Goal: Task Accomplishment & Management: Manage account settings

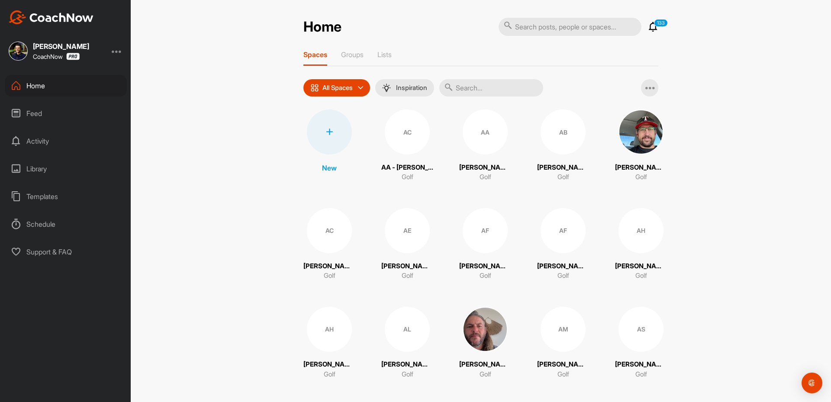
click at [529, 26] on input "text" at bounding box center [569, 27] width 143 height 18
paste input "[PERSON_NAME]"
type input "[PERSON_NAME]"
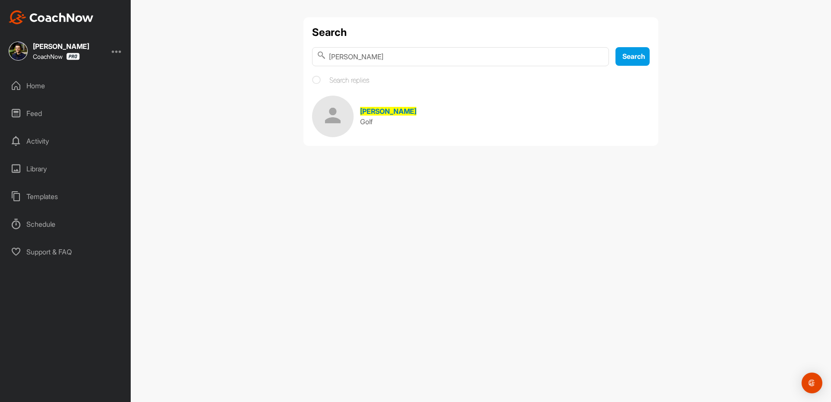
click at [372, 115] on span "[PERSON_NAME]" at bounding box center [388, 111] width 56 height 9
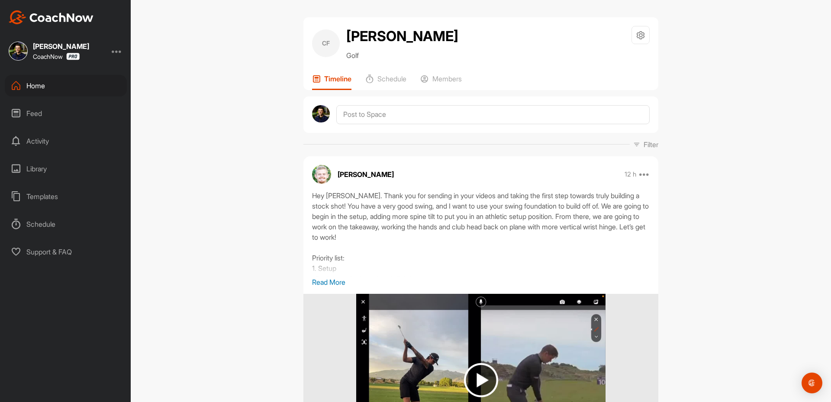
click at [33, 88] on div "Home" at bounding box center [66, 86] width 122 height 22
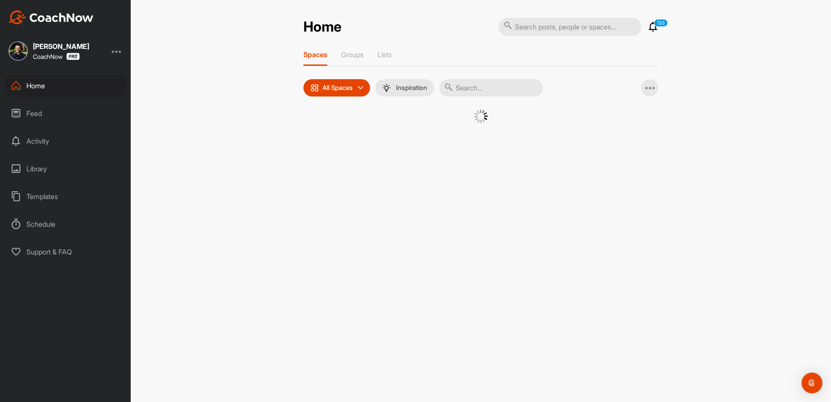
click at [476, 90] on input "text" at bounding box center [491, 87] width 104 height 17
paste input "[PERSON_NAME]"
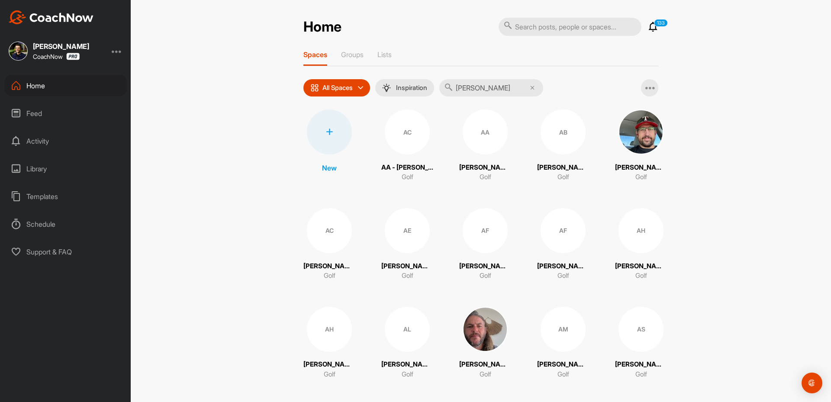
type input "[PERSON_NAME]"
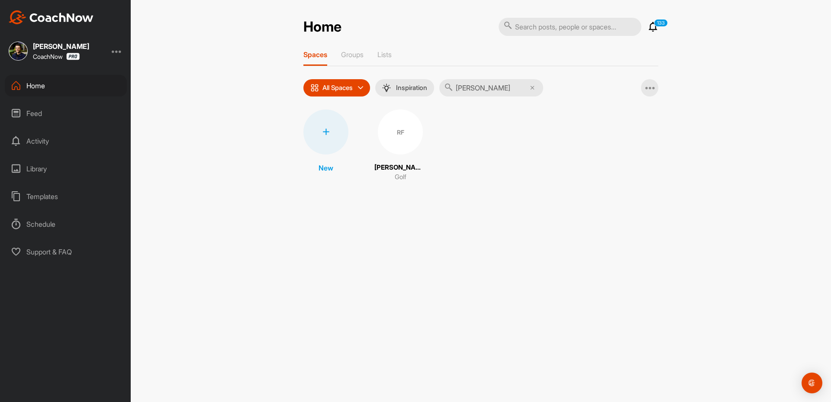
click at [386, 138] on div "RF" at bounding box center [400, 131] width 45 height 45
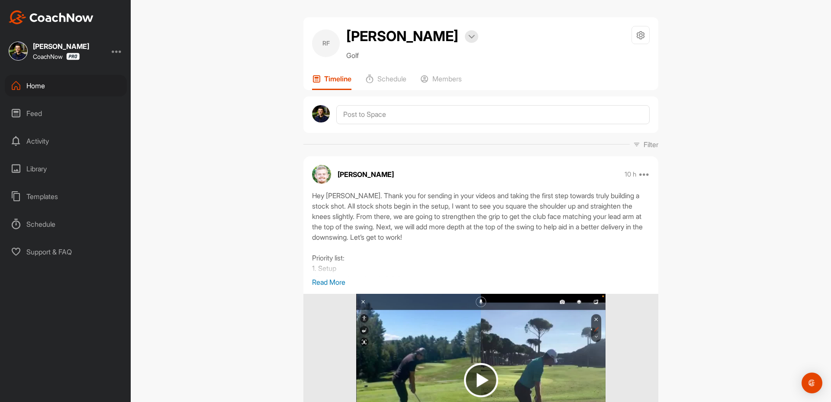
click at [38, 82] on div "Home" at bounding box center [66, 86] width 122 height 22
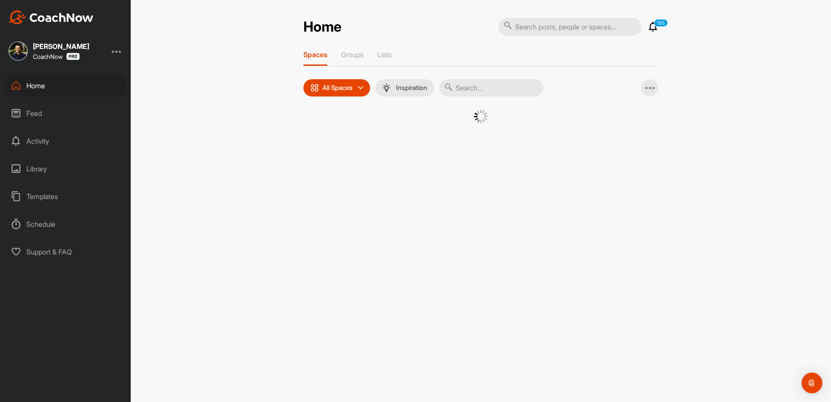
click at [459, 96] on input "text" at bounding box center [491, 87] width 104 height 17
paste input "[PERSON_NAME]"
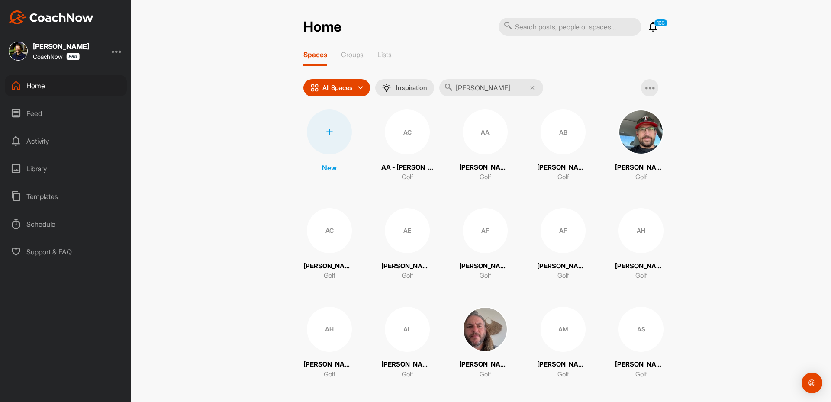
type input "[PERSON_NAME]"
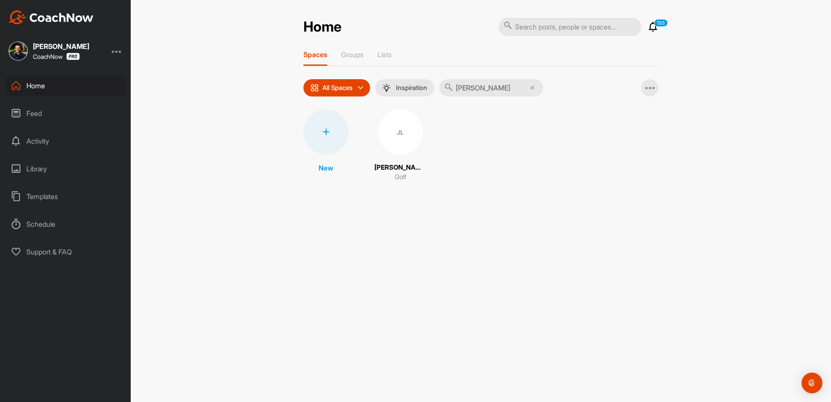
click at [383, 128] on div "JL" at bounding box center [400, 131] width 45 height 45
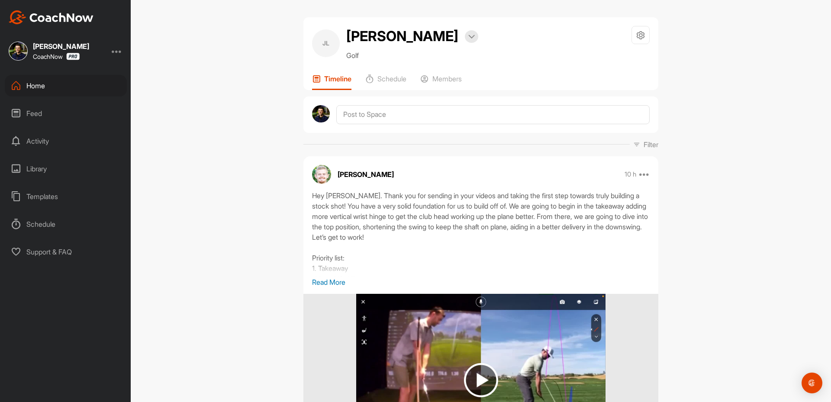
click at [64, 93] on div "Home" at bounding box center [66, 86] width 122 height 22
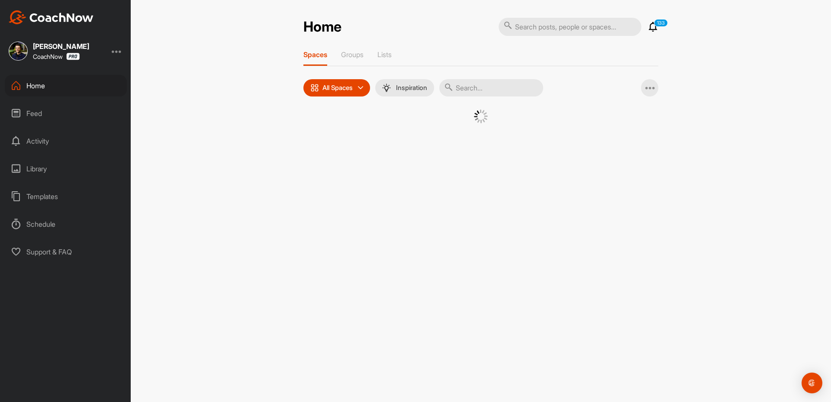
click at [478, 90] on input "text" at bounding box center [491, 87] width 104 height 17
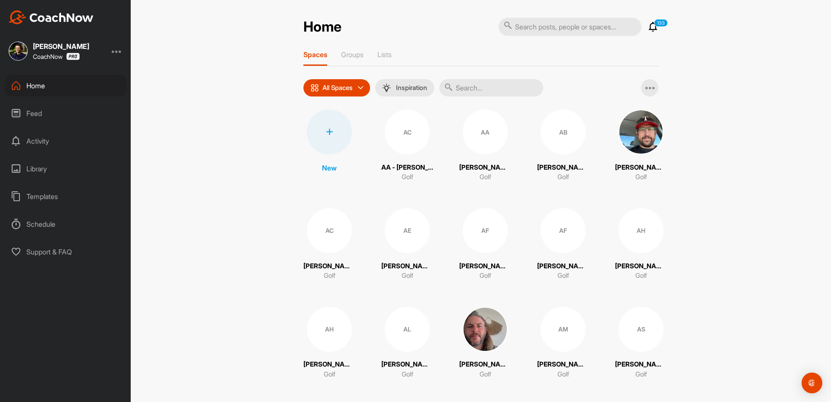
paste input "[PERSON_NAME]"
type input "[PERSON_NAME]"
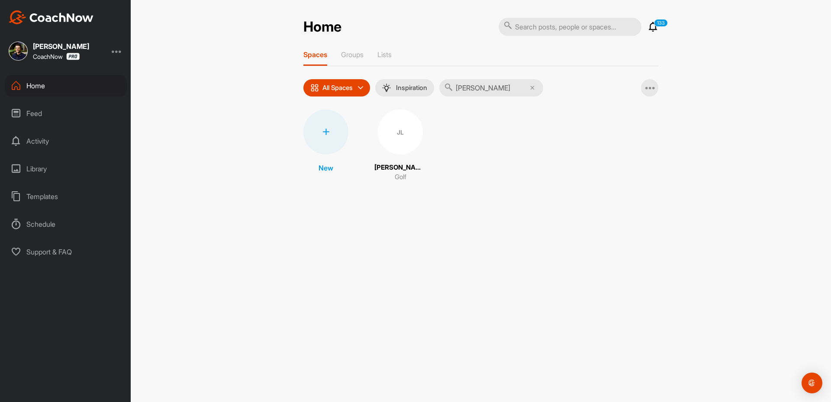
click at [394, 138] on div "JL" at bounding box center [400, 131] width 45 height 45
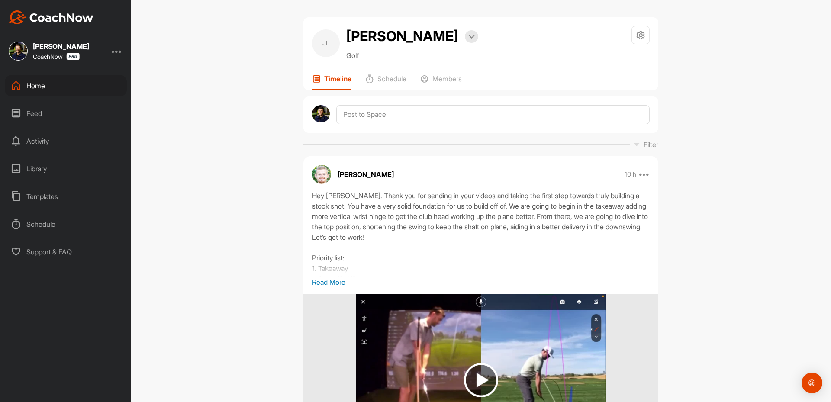
click at [71, 75] on div "Home" at bounding box center [66, 86] width 122 height 22
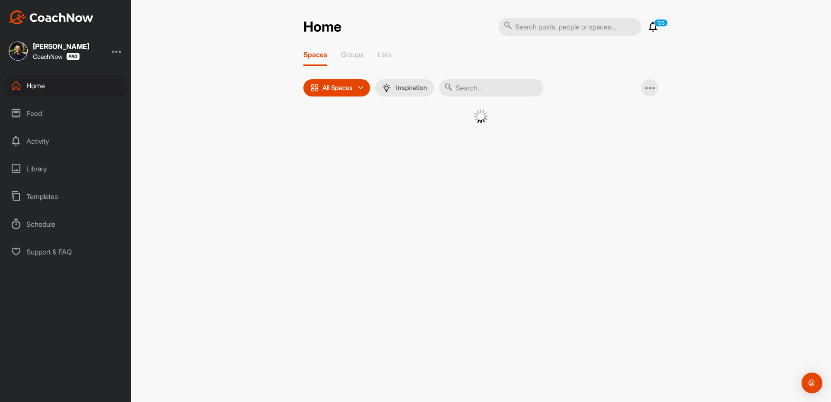
click at [459, 93] on input "text" at bounding box center [491, 87] width 104 height 17
paste input "[PERSON_NAME]"
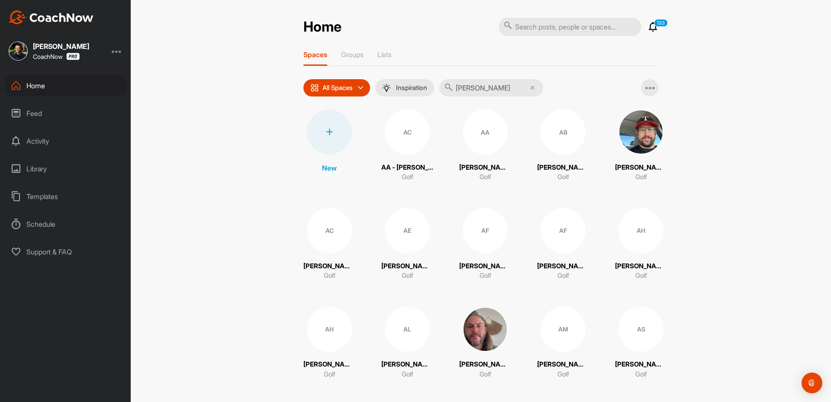
type input "[PERSON_NAME]"
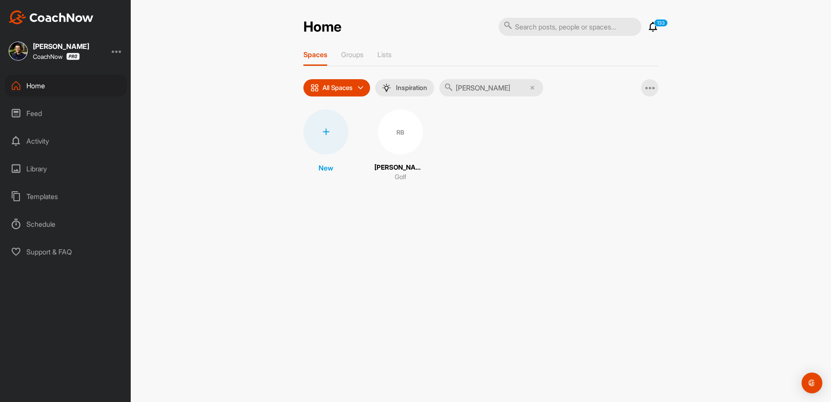
click at [391, 144] on div "RB" at bounding box center [400, 131] width 45 height 45
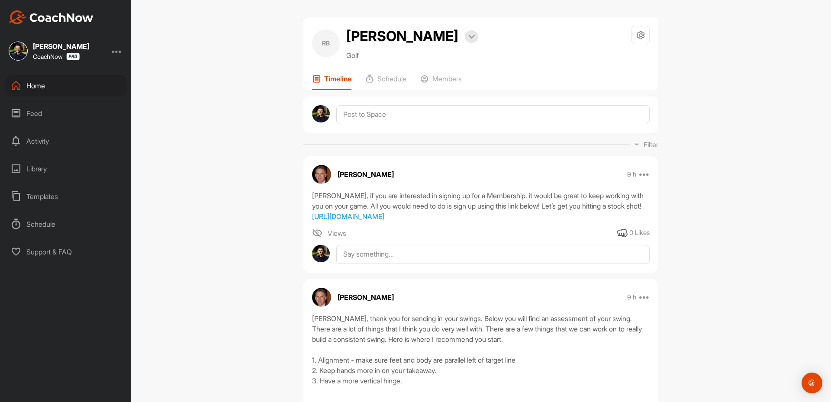
click at [65, 78] on div "Home" at bounding box center [66, 86] width 122 height 22
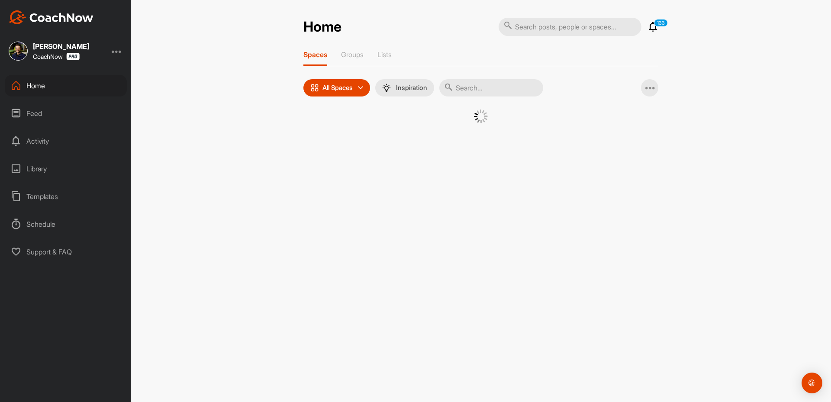
click at [483, 93] on input "text" at bounding box center [491, 87] width 104 height 17
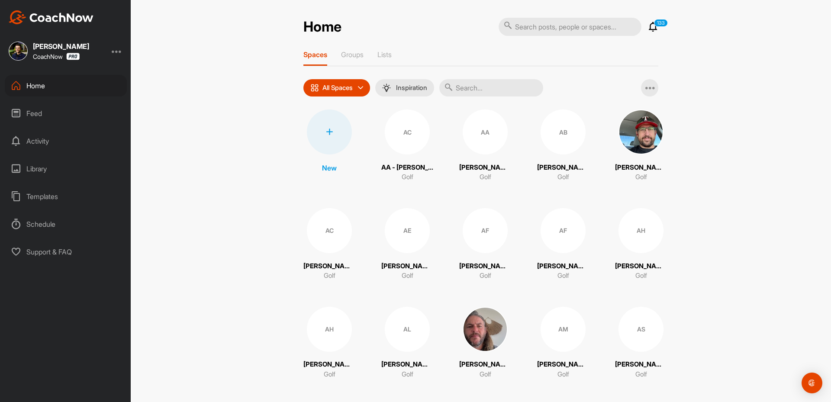
paste input "[PERSON_NAME]"
type input "[PERSON_NAME]"
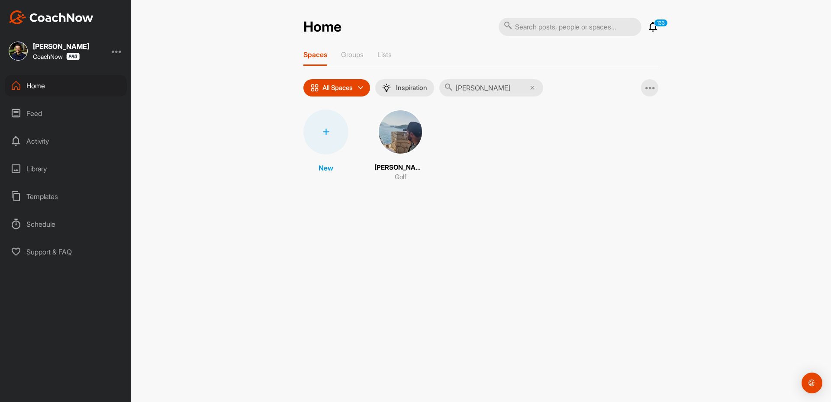
click at [394, 138] on img at bounding box center [400, 131] width 45 height 45
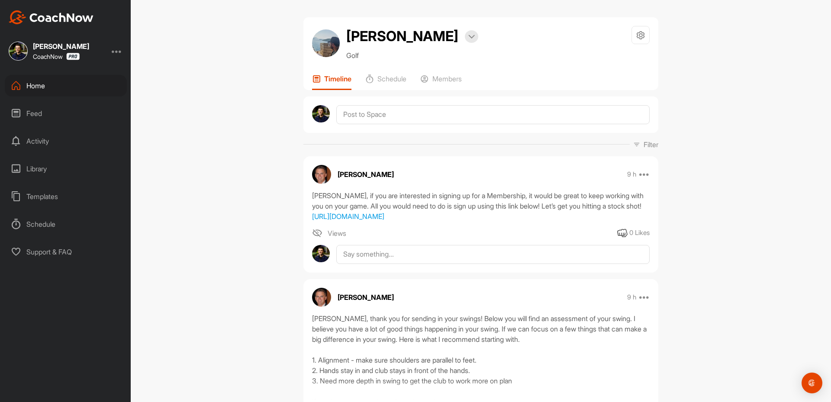
click at [40, 81] on div "Home" at bounding box center [66, 86] width 122 height 22
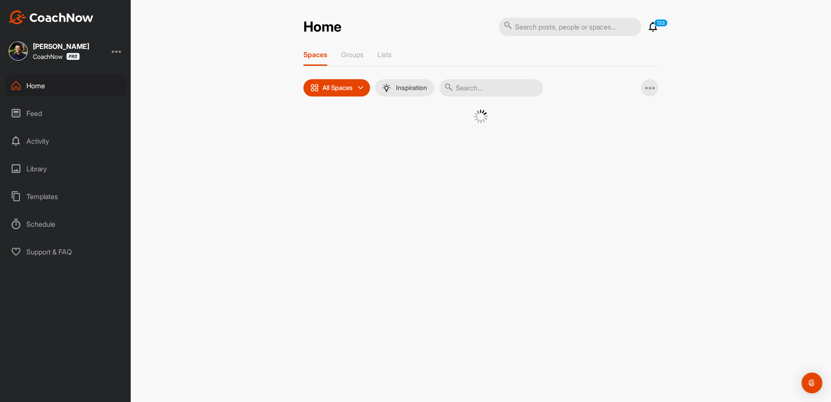
drag, startPoint x: 477, startPoint y: 99, endPoint x: 479, endPoint y: 81, distance: 17.9
click at [477, 94] on div "Spaces Groups Lists All Spaces All spaces SMART LISTS Unanswered by me 15 days …" at bounding box center [480, 97] width 355 height 95
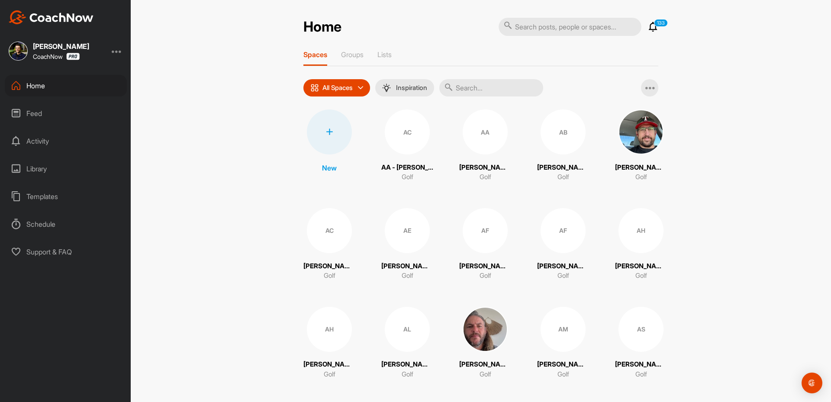
drag, startPoint x: 479, startPoint y: 81, endPoint x: 496, endPoint y: 86, distance: 17.2
click at [483, 83] on input "text" at bounding box center [491, 87] width 104 height 17
paste input "[PERSON_NAME]"
type input "[PERSON_NAME]"
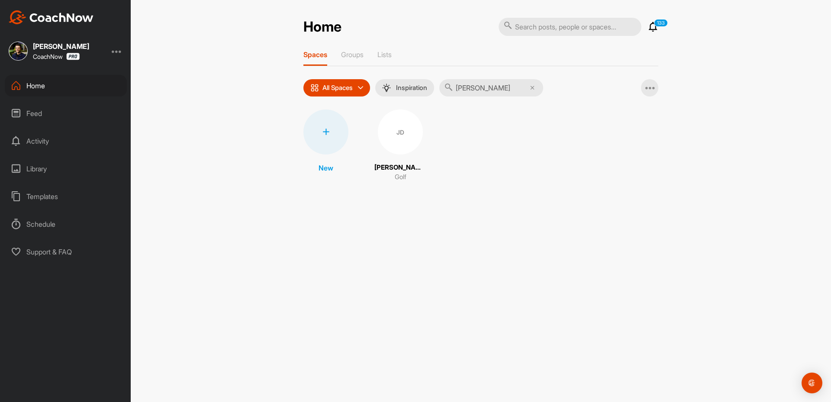
click at [397, 134] on div "JD" at bounding box center [400, 131] width 45 height 45
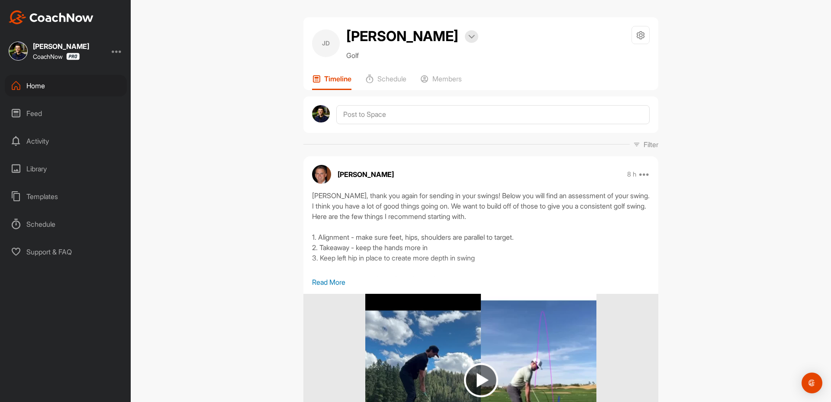
click at [51, 86] on div "Home" at bounding box center [66, 86] width 122 height 22
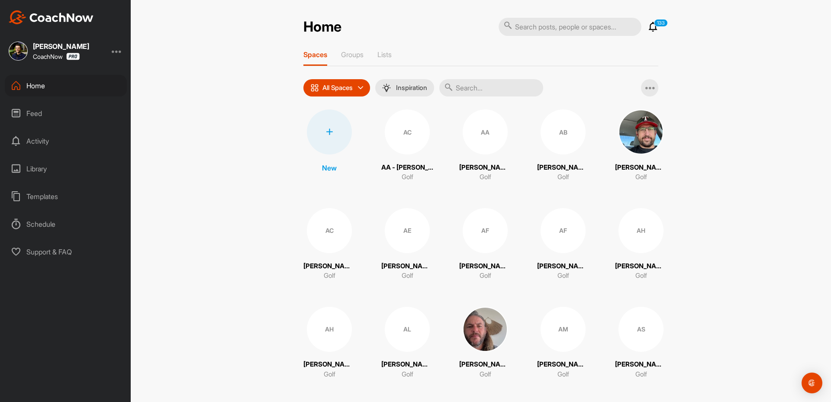
click at [327, 123] on div at bounding box center [329, 131] width 45 height 45
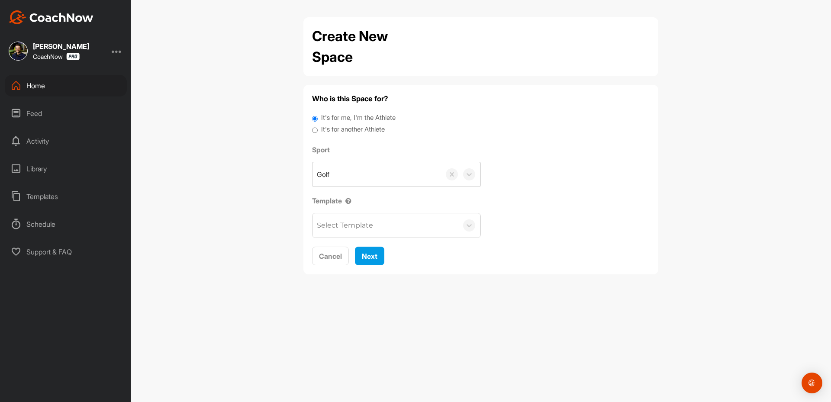
click at [334, 126] on label "It's for another Athlete" at bounding box center [353, 130] width 64 height 10
click at [318, 126] on input "It's for another Athlete" at bounding box center [315, 131] width 6 height 12
radio input "true"
drag, startPoint x: 342, startPoint y: 183, endPoint x: 334, endPoint y: 179, distance: 8.5
click at [338, 181] on div "Golf" at bounding box center [376, 174] width 128 height 24
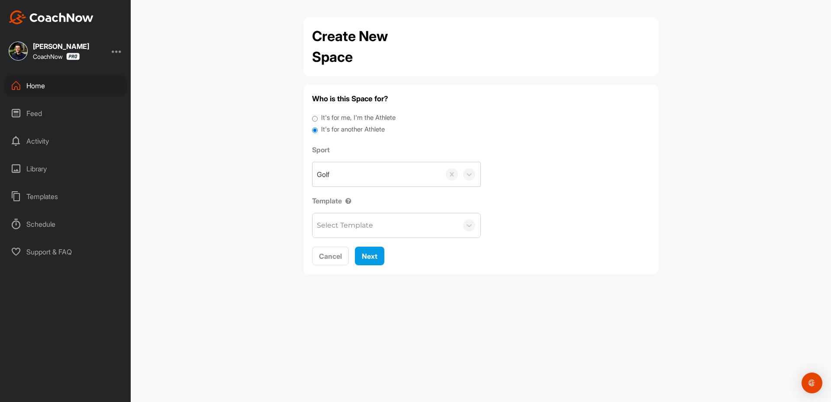
click at [343, 131] on label "It's for another Athlete" at bounding box center [353, 130] width 64 height 10
click at [318, 131] on input "It's for another Athlete" at bounding box center [315, 131] width 6 height 12
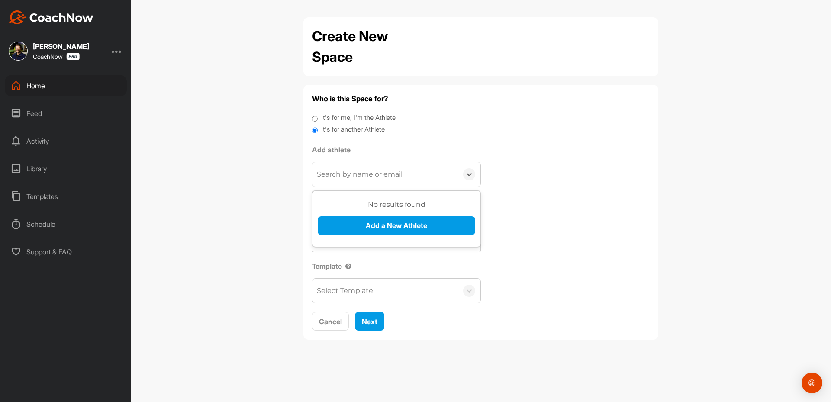
click at [357, 182] on div "Search by name or email" at bounding box center [384, 174] width 145 height 24
paste input "[EMAIL_ADDRESS][DOMAIN_NAME]"
type input "[EMAIL_ADDRESS][DOMAIN_NAME]"
click at [359, 226] on button "Add a New Athlete" at bounding box center [396, 225] width 157 height 19
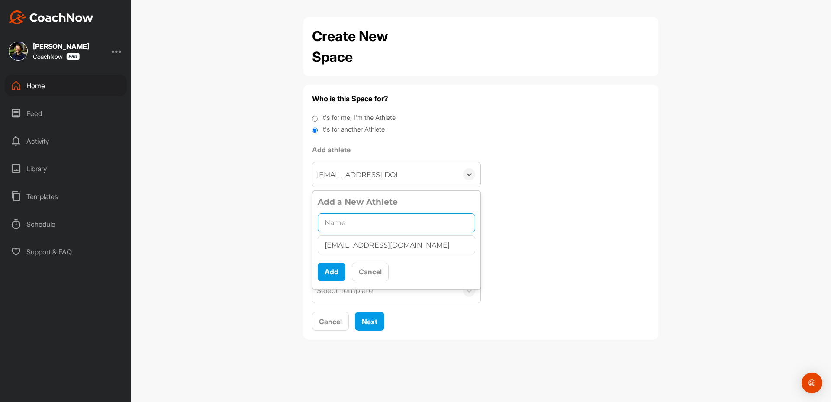
click at [336, 229] on input "text" at bounding box center [396, 222] width 157 height 19
paste input "[PERSON_NAME]"
type input "[PERSON_NAME]"
click at [333, 268] on button "Add" at bounding box center [332, 272] width 28 height 19
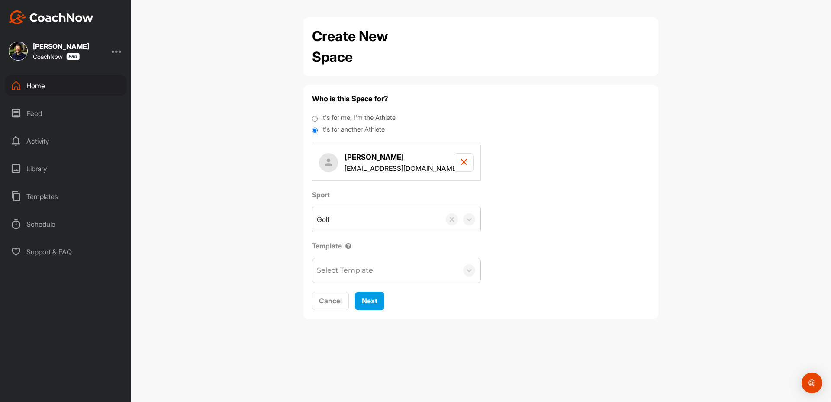
click at [365, 312] on div "Who is this Space for? It's for me, I'm the Athlete It's for another Athlete [P…" at bounding box center [480, 202] width 355 height 234
click at [367, 306] on button "Next" at bounding box center [369, 301] width 29 height 19
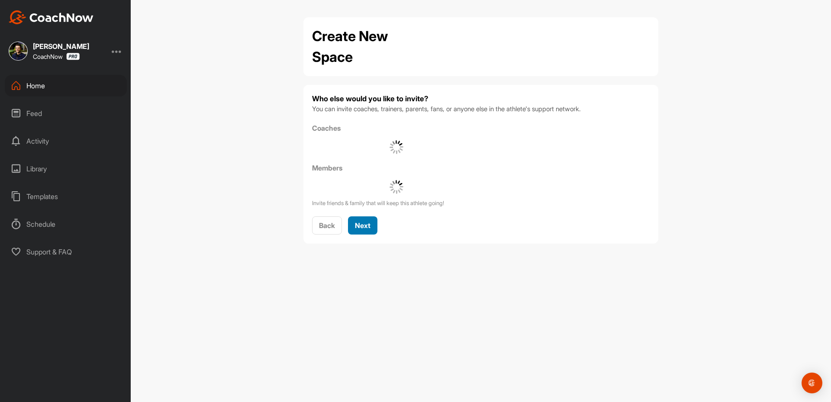
click at [363, 231] on button "Next" at bounding box center [362, 225] width 29 height 19
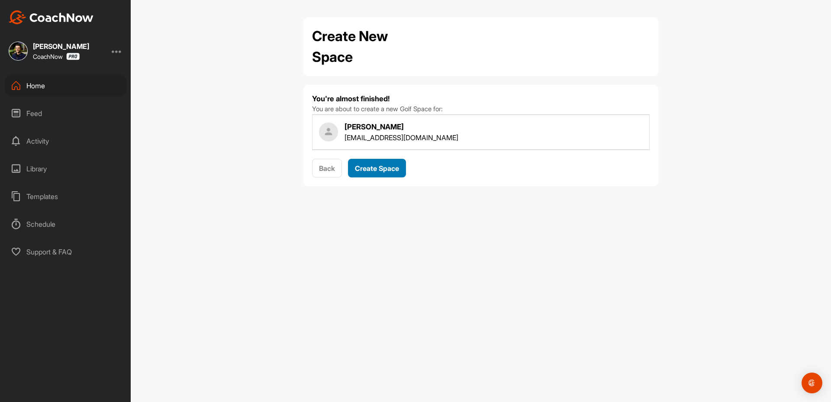
click at [375, 170] on span "Create Space" at bounding box center [377, 168] width 44 height 9
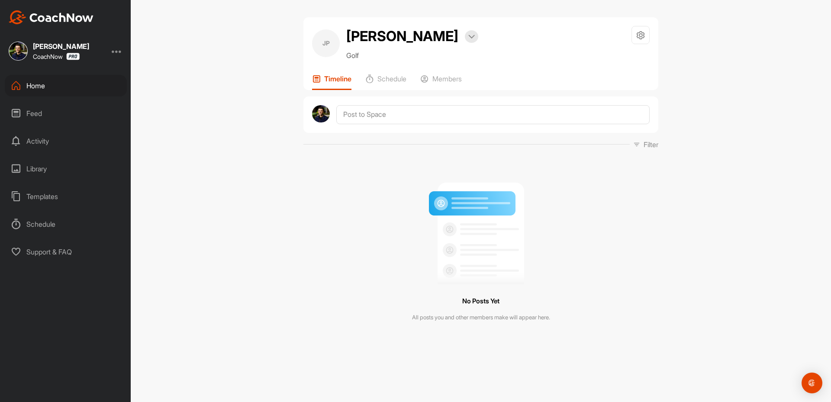
click at [378, 103] on div at bounding box center [480, 114] width 355 height 36
click at [382, 116] on textarea at bounding box center [492, 114] width 313 height 19
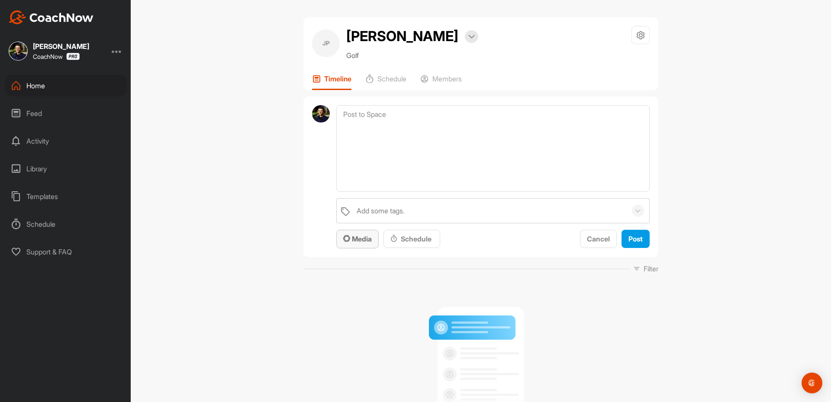
click at [354, 237] on span "Media" at bounding box center [357, 238] width 29 height 9
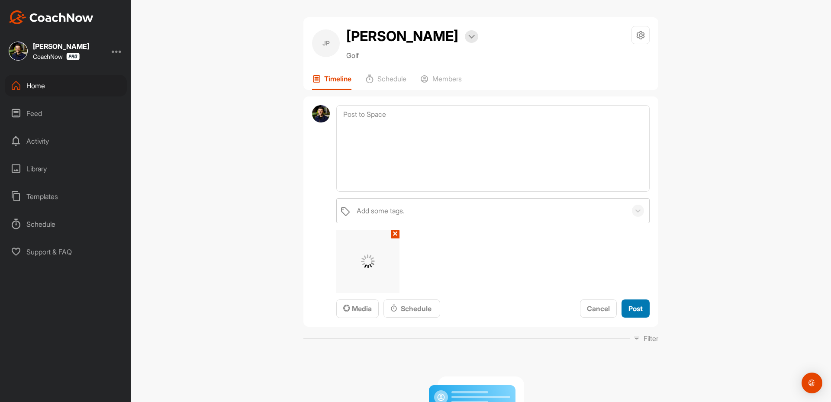
click at [635, 305] on span "Post" at bounding box center [635, 308] width 14 height 9
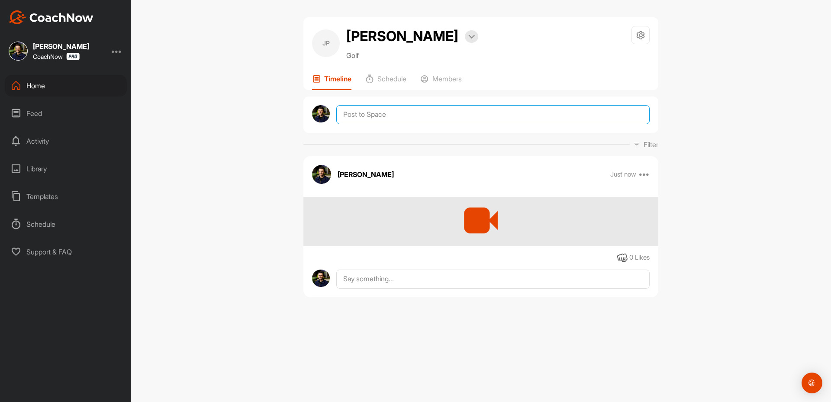
click at [373, 119] on textarea at bounding box center [492, 114] width 313 height 19
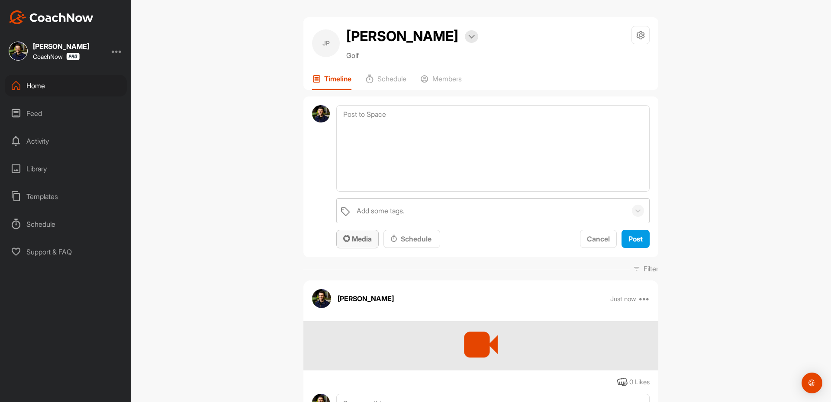
click at [357, 241] on span "Media" at bounding box center [357, 238] width 29 height 9
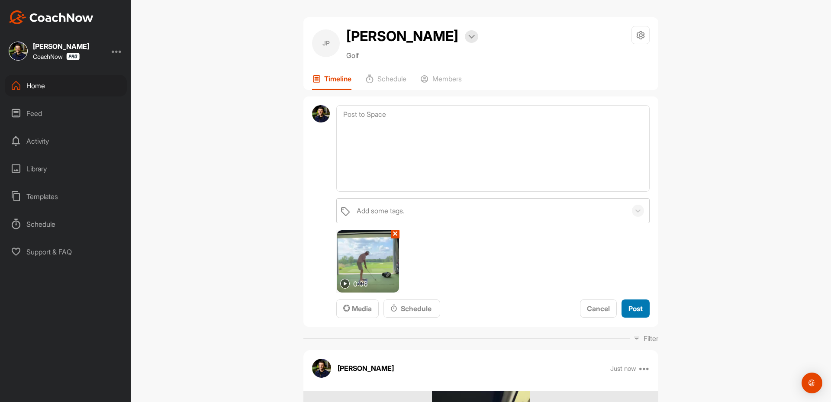
click at [636, 308] on span "Post" at bounding box center [635, 308] width 14 height 9
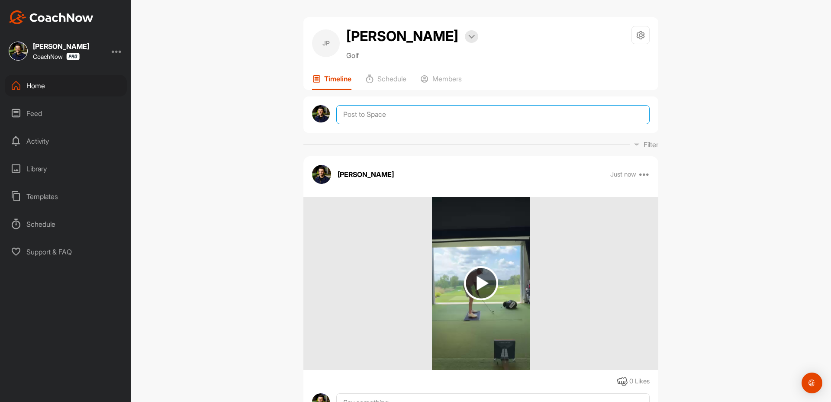
click at [370, 116] on textarea at bounding box center [492, 114] width 313 height 19
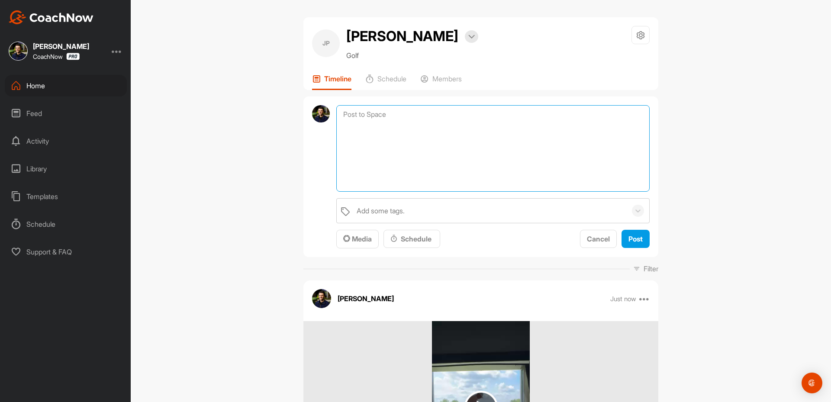
paste textarea "Hey [their name], Thanks for sending in your video and signing up for a SKIP TH…"
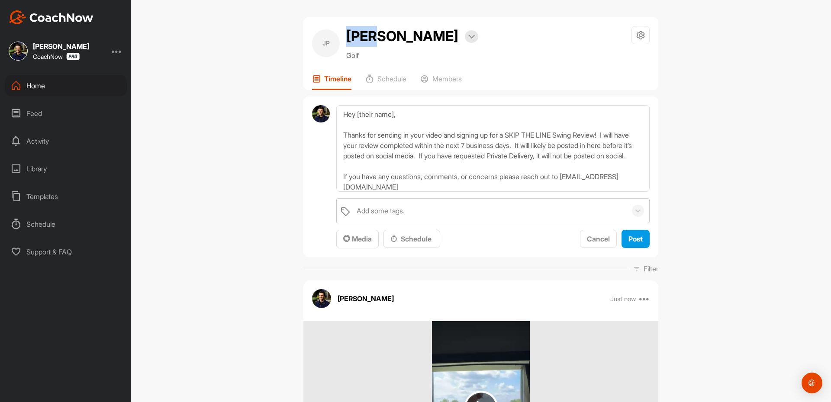
drag, startPoint x: 367, startPoint y: 32, endPoint x: 343, endPoint y: 34, distance: 23.4
click at [346, 34] on h2 "[PERSON_NAME]" at bounding box center [402, 36] width 112 height 21
copy h2 "[PERSON_NAME]"
drag, startPoint x: 402, startPoint y: 118, endPoint x: 357, endPoint y: 115, distance: 45.1
click at [357, 115] on textarea "Hey [their name], Thanks for sending in your video and signing up for a SKIP TH…" at bounding box center [492, 148] width 313 height 87
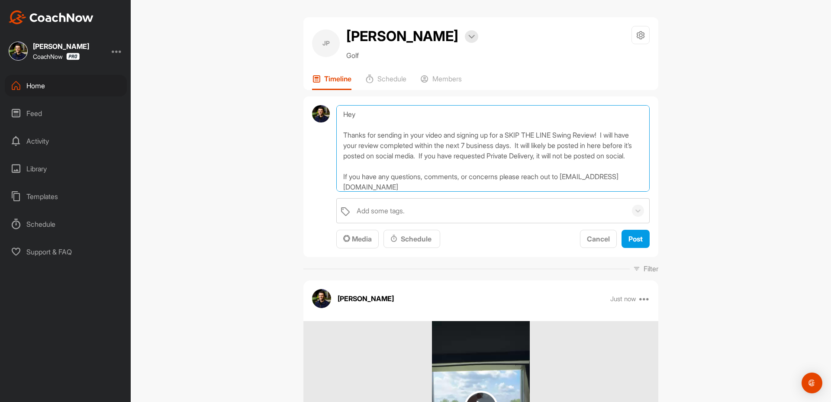
paste textarea "[PERSON_NAME]"
type textarea "Hey [PERSON_NAME], Thanks for sending in your video and signing up for a SKIP T…"
click at [633, 241] on span "Post" at bounding box center [635, 238] width 14 height 9
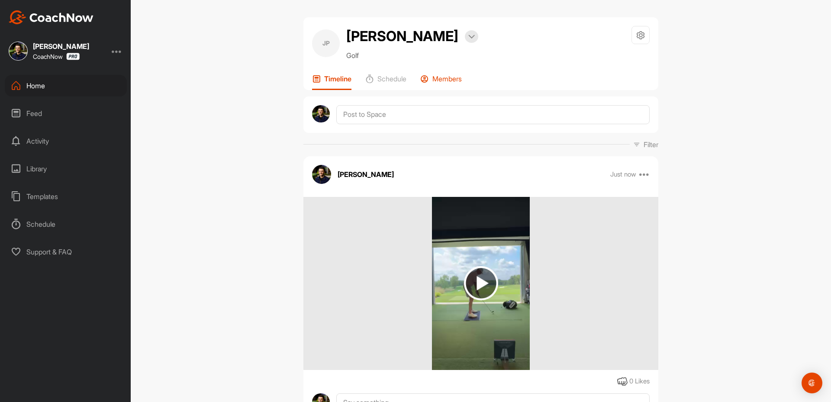
click at [432, 79] on p "Members" at bounding box center [446, 78] width 29 height 9
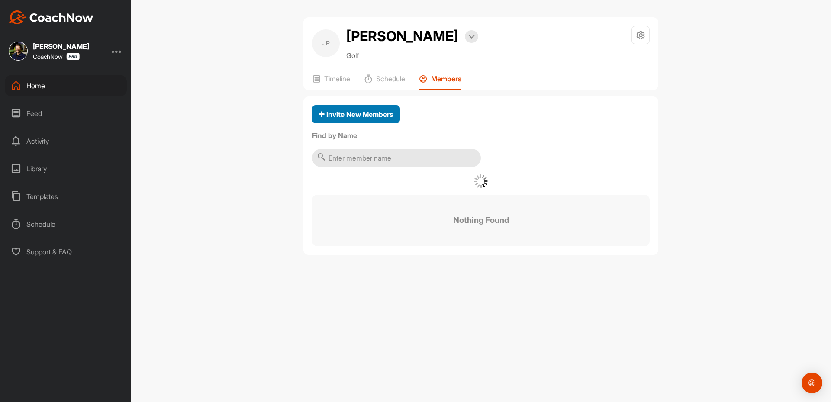
click at [370, 109] on div "Invite New Members" at bounding box center [356, 114] width 74 height 10
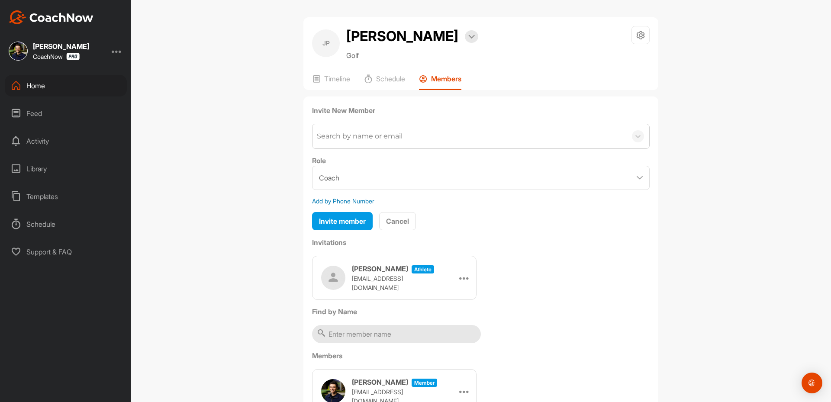
click at [340, 139] on div "Search by name or email" at bounding box center [360, 136] width 86 height 10
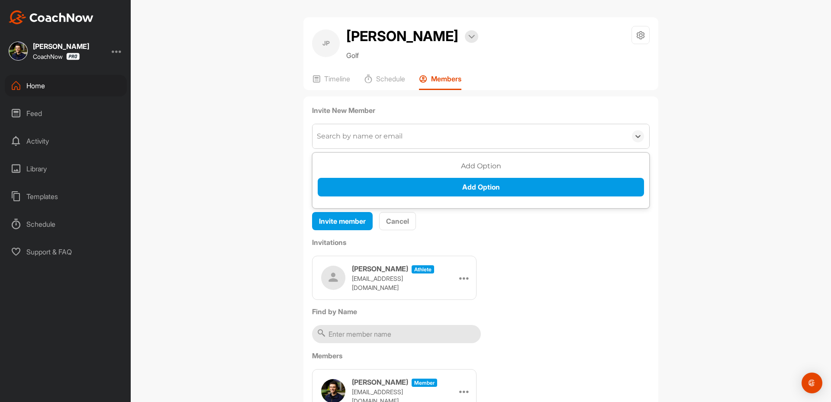
click at [340, 139] on div "Search by name or email" at bounding box center [360, 136] width 86 height 10
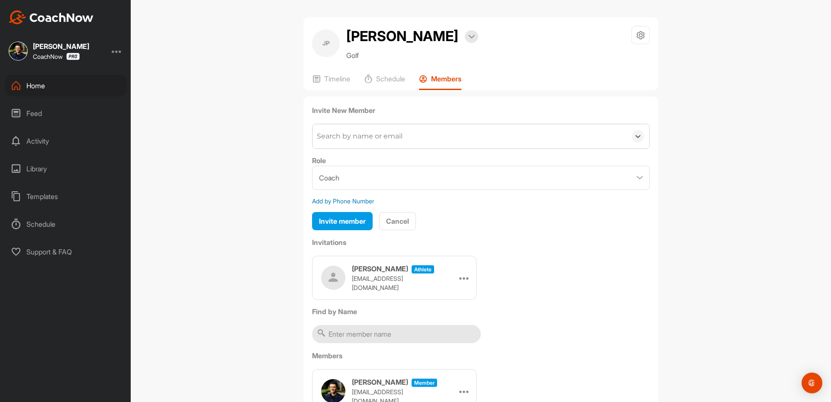
click at [340, 139] on div "Search by name or email" at bounding box center [360, 136] width 86 height 10
click at [458, 279] on div at bounding box center [464, 277] width 13 height 13
click at [446, 356] on li "Copy Link" at bounding box center [447, 356] width 46 height 27
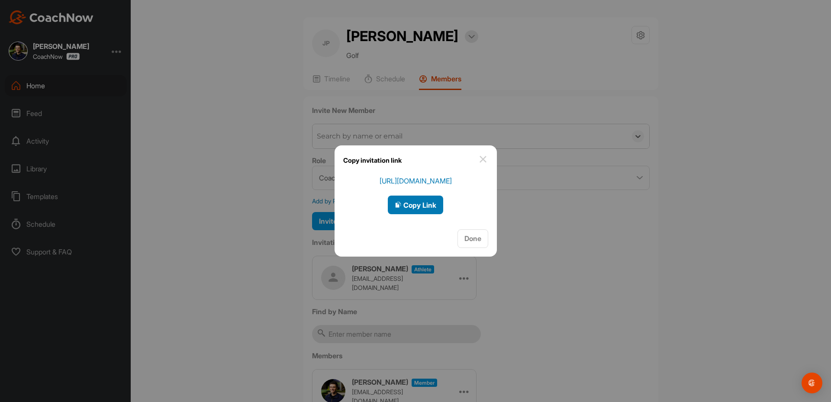
click at [406, 199] on button "Copy Link" at bounding box center [415, 205] width 55 height 19
click at [54, 92] on div at bounding box center [415, 201] width 831 height 402
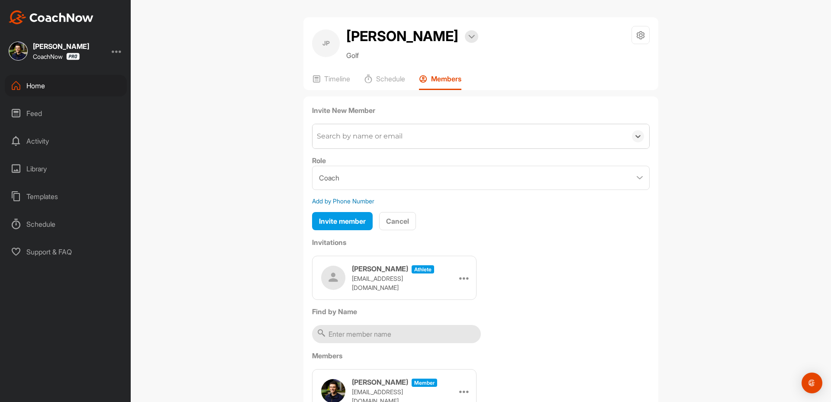
click at [54, 92] on div "Home" at bounding box center [66, 86] width 122 height 22
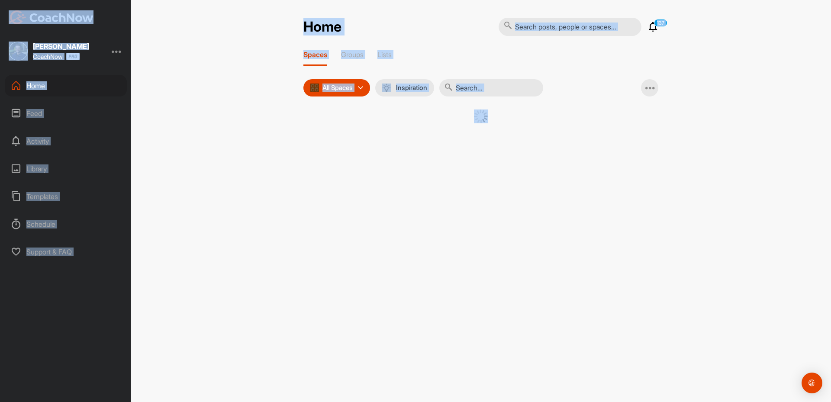
click at [54, 92] on div "Home" at bounding box center [66, 86] width 122 height 22
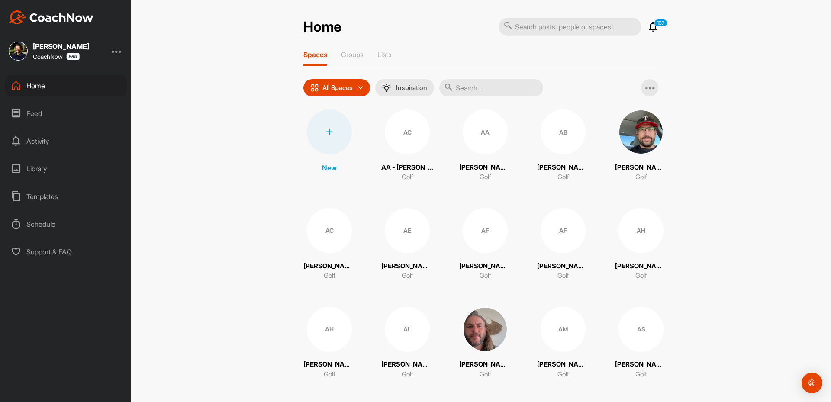
click at [318, 140] on div at bounding box center [329, 131] width 45 height 45
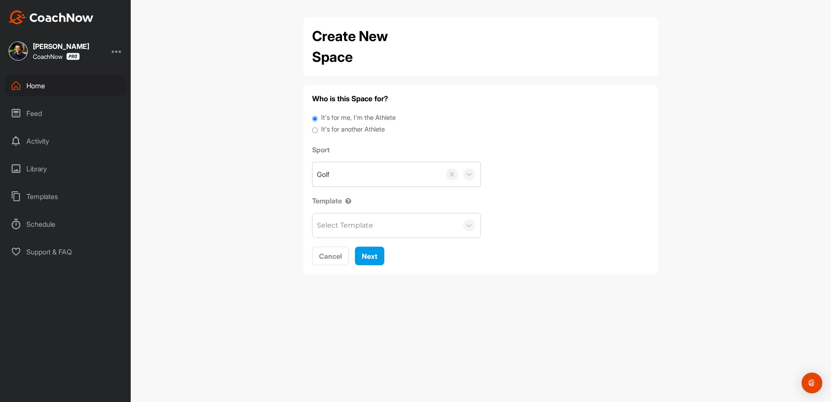
click at [341, 123] on div "It's for me, I'm the Athlete" at bounding box center [480, 119] width 337 height 12
click at [348, 134] on label "It's for another Athlete" at bounding box center [353, 130] width 64 height 10
click at [318, 134] on input "It's for another Athlete" at bounding box center [315, 131] width 6 height 12
radio input "true"
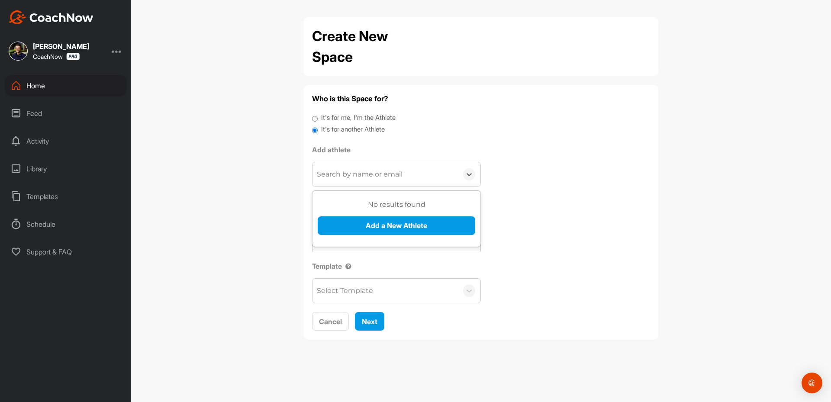
click at [353, 175] on div "Search by name or email" at bounding box center [360, 174] width 86 height 10
paste input "[EMAIL_ADDRESS][DOMAIN_NAME]"
type input "[EMAIL_ADDRESS][DOMAIN_NAME]"
click at [353, 224] on button "Add a New Athlete" at bounding box center [396, 225] width 157 height 19
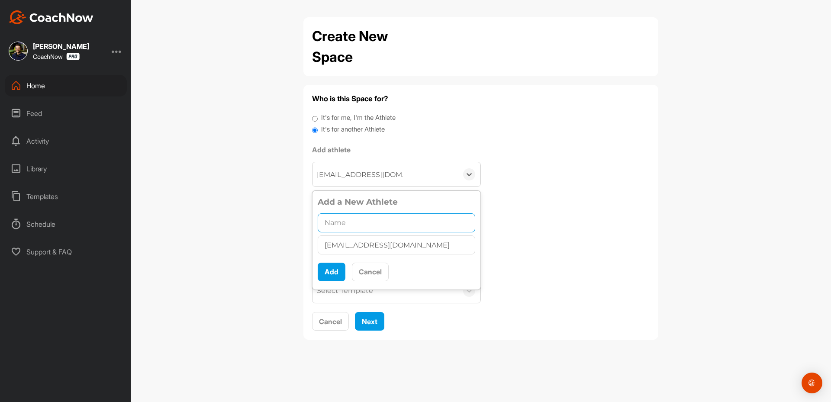
click at [345, 226] on input "text" at bounding box center [396, 222] width 157 height 19
paste input "[PERSON_NAME]"
type input "[PERSON_NAME]"
click at [329, 271] on button "Add" at bounding box center [332, 272] width 28 height 19
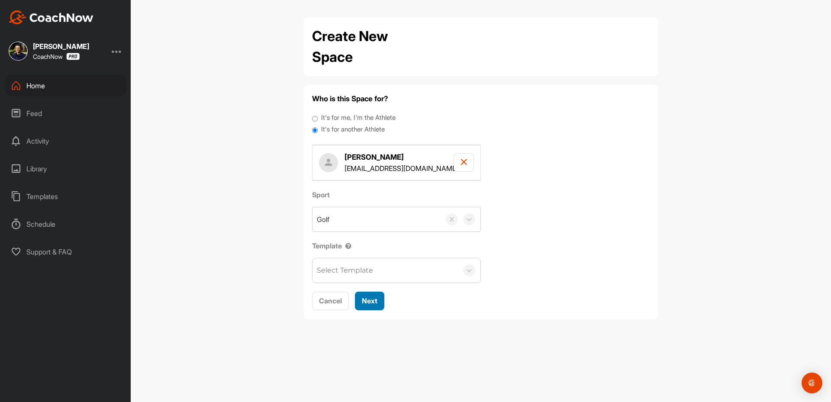
click at [373, 298] on span "Next" at bounding box center [370, 300] width 16 height 9
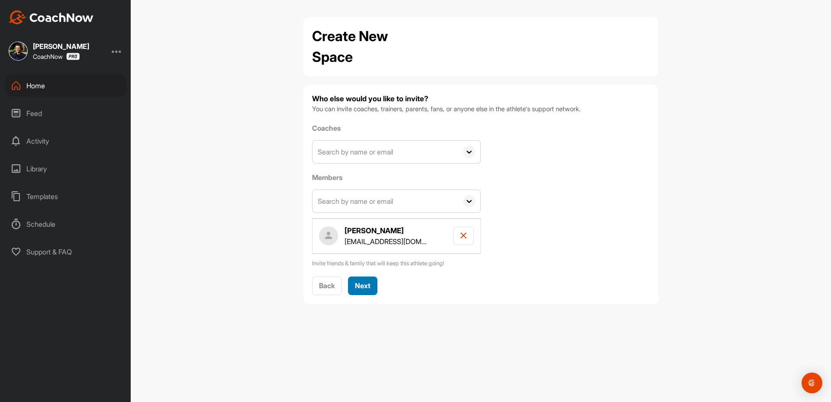
click at [363, 290] on span "Next" at bounding box center [363, 285] width 16 height 9
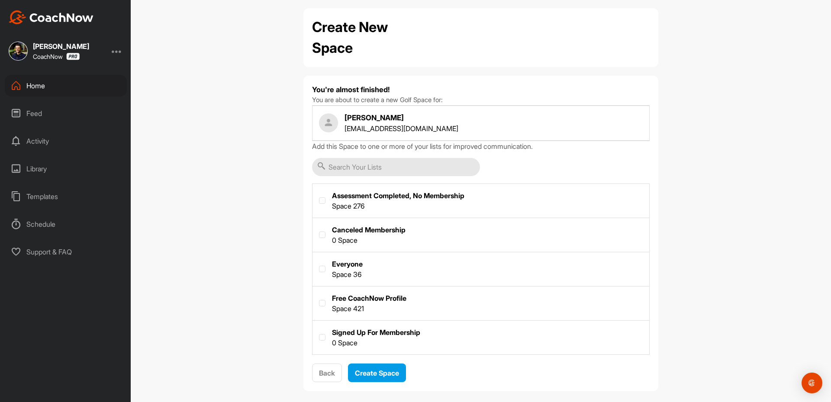
scroll to position [18, 0]
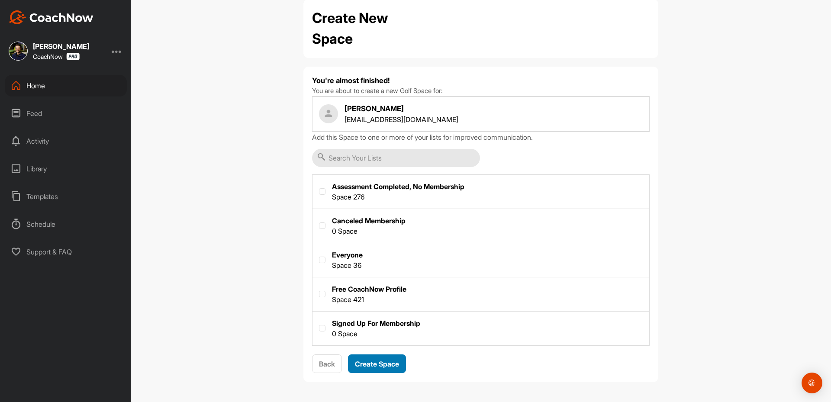
click at [379, 363] on span "Create Space" at bounding box center [377, 363] width 44 height 9
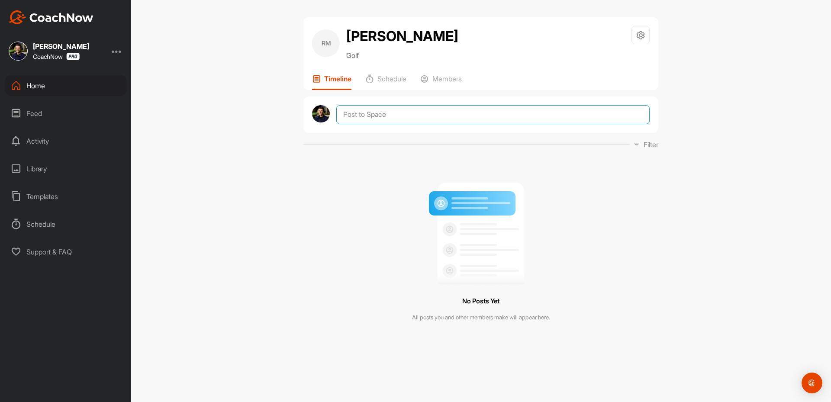
click at [369, 116] on textarea at bounding box center [492, 114] width 313 height 19
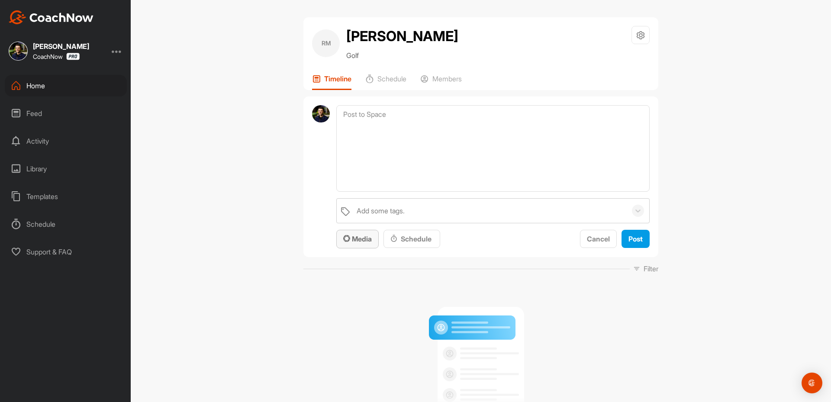
drag, startPoint x: 342, startPoint y: 241, endPoint x: 350, endPoint y: 240, distance: 7.4
click at [347, 241] on span "Media" at bounding box center [357, 238] width 29 height 9
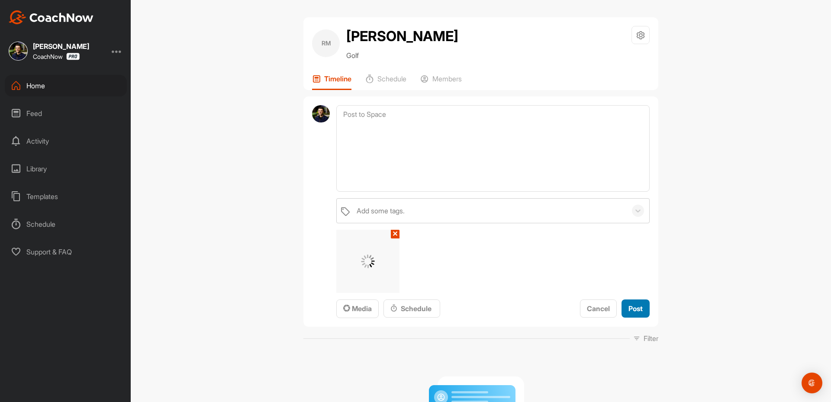
click at [630, 312] on span "Post" at bounding box center [635, 308] width 14 height 9
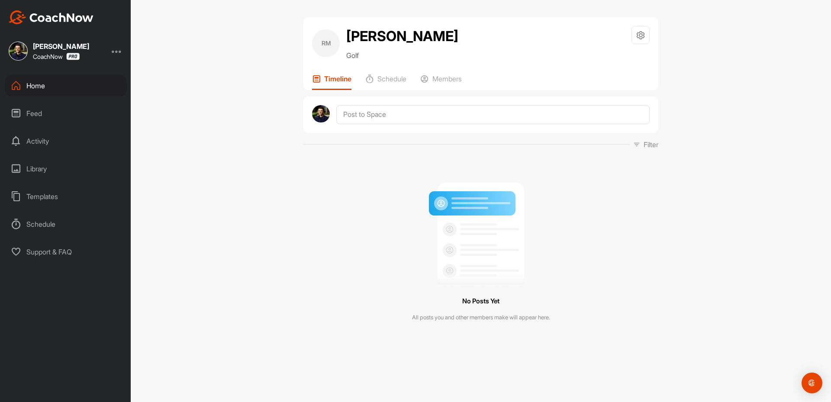
click at [69, 83] on div "Home" at bounding box center [66, 86] width 122 height 22
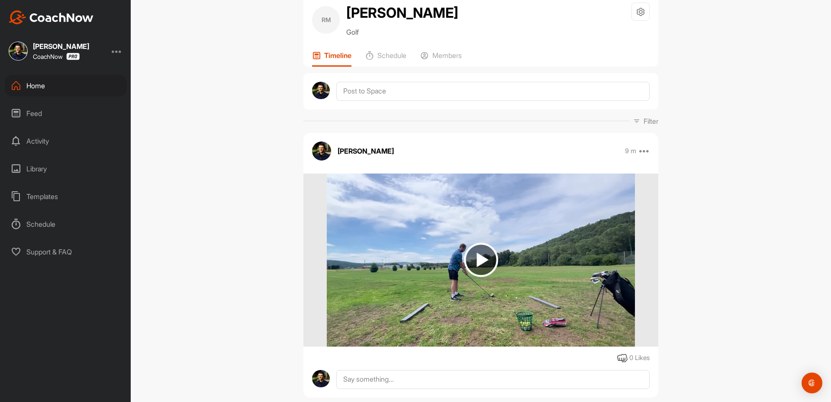
scroll to position [45, 0]
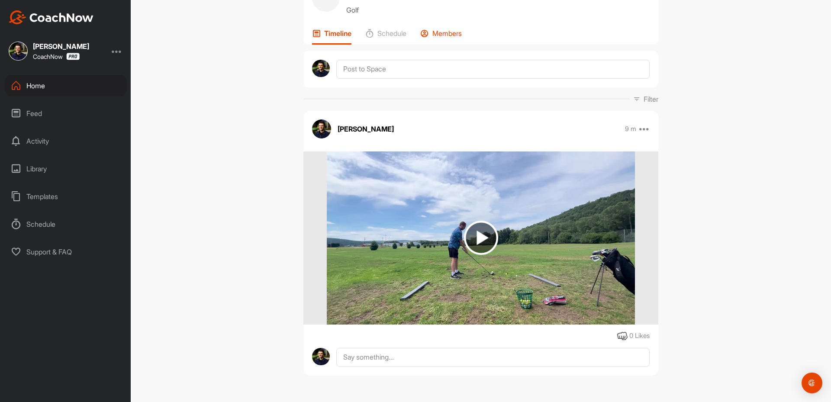
click at [428, 32] on icon at bounding box center [424, 33] width 9 height 9
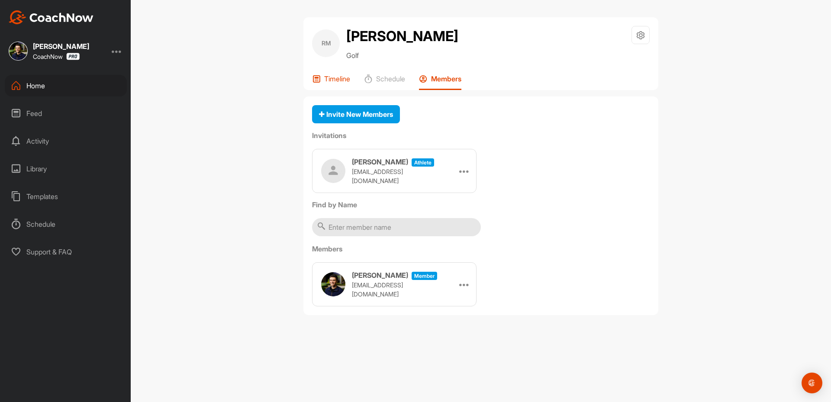
click at [332, 76] on p "Timeline" at bounding box center [337, 78] width 26 height 9
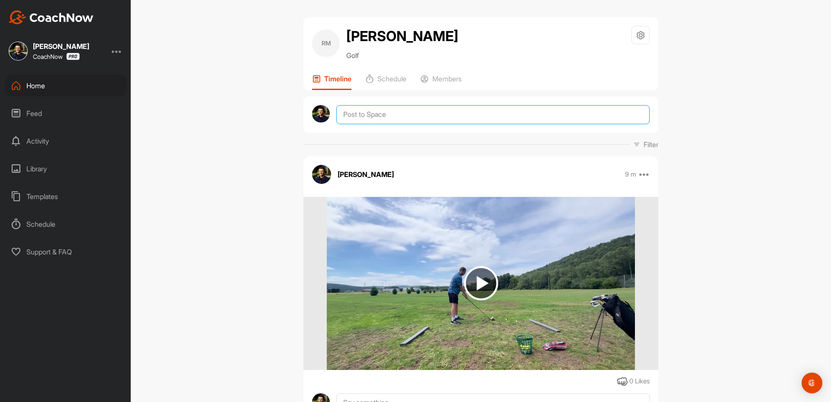
click at [356, 112] on textarea at bounding box center [492, 114] width 313 height 19
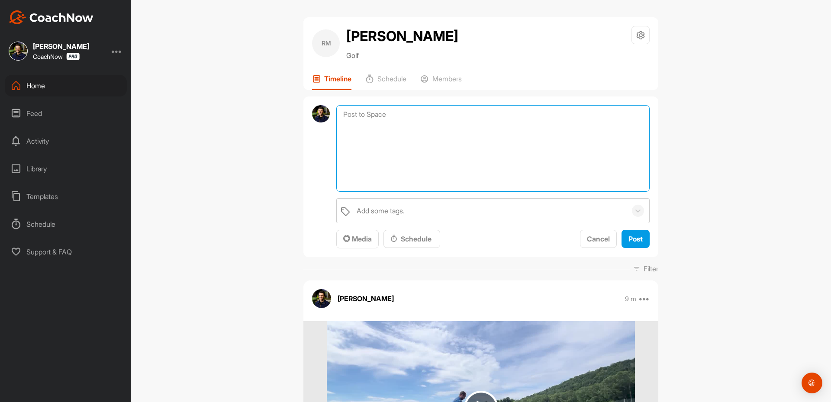
paste textarea "Thanks for sending in your video and signing up for a Full Assessment of your s…"
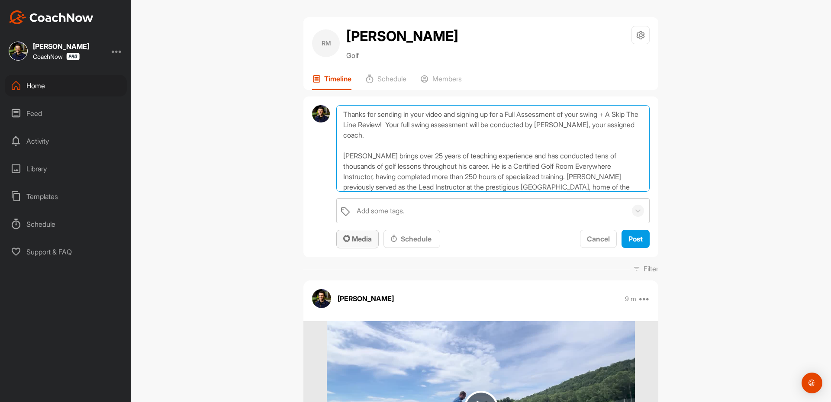
type textarea "Thanks for sending in your video and signing up for a Full Assessment of your s…"
click at [353, 241] on span "Media" at bounding box center [357, 238] width 29 height 9
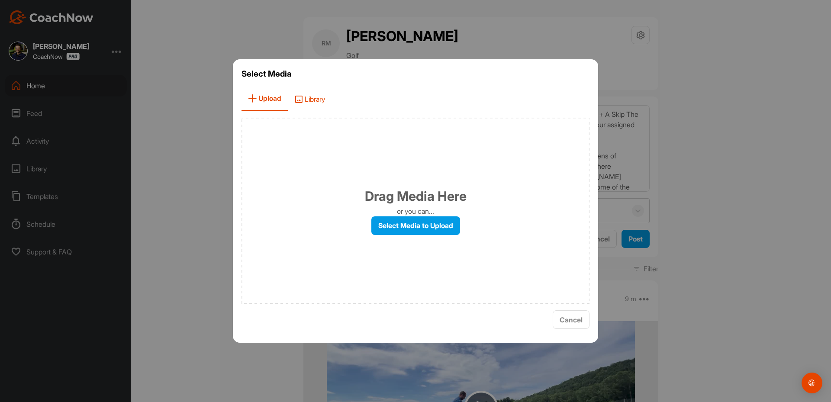
click at [296, 99] on icon at bounding box center [298, 99] width 9 height 9
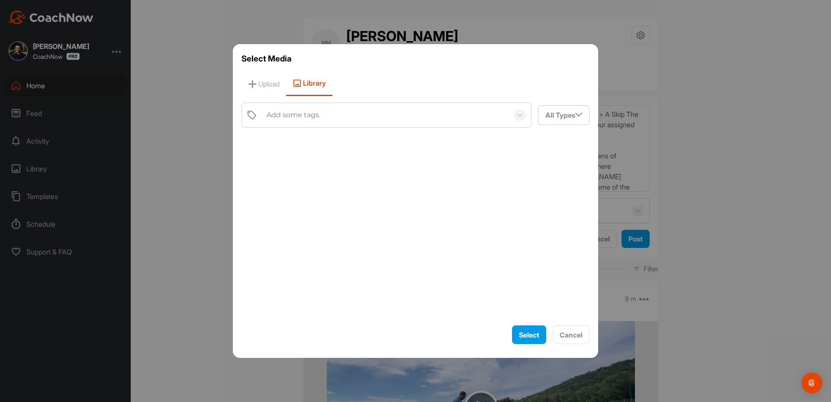
click at [311, 115] on div "Add some tags." at bounding box center [293, 115] width 54 height 10
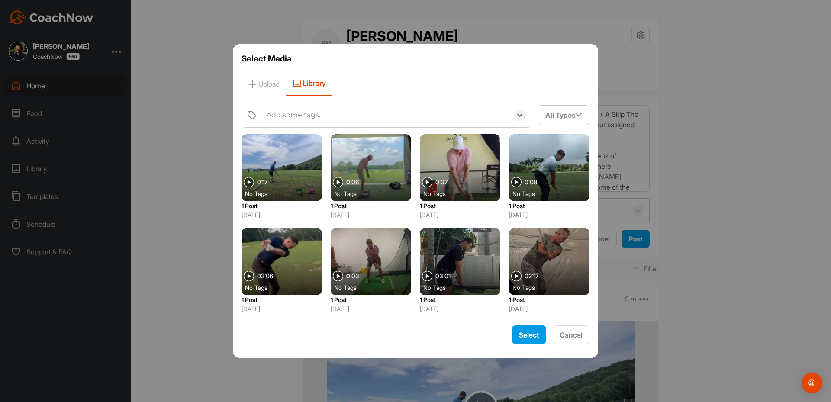
click at [311, 115] on div "Add some tags." at bounding box center [293, 115] width 54 height 10
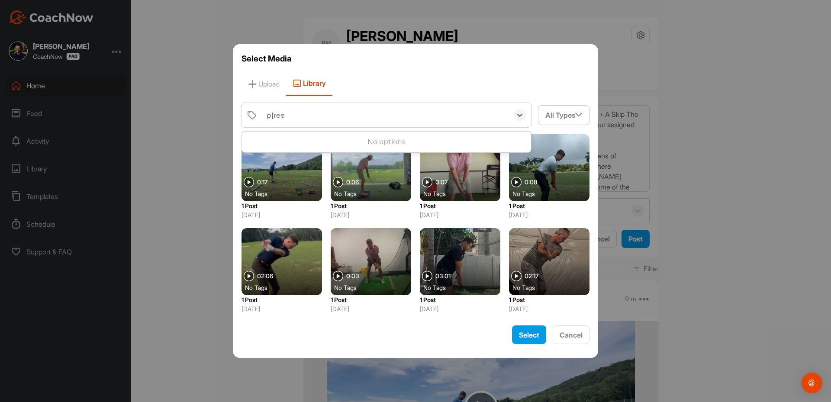
type input "p[ree"
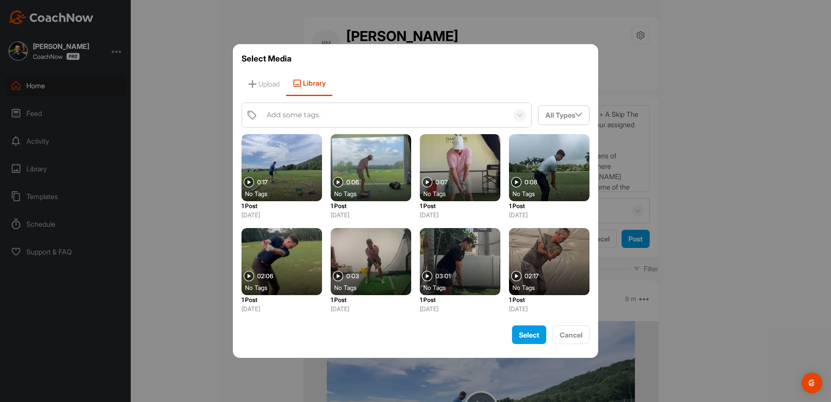
click at [304, 109] on div "Add some tags." at bounding box center [385, 115] width 246 height 24
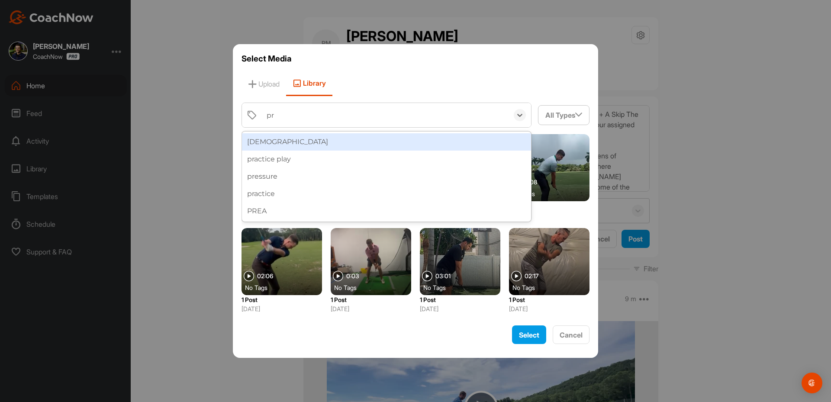
type input "pre"
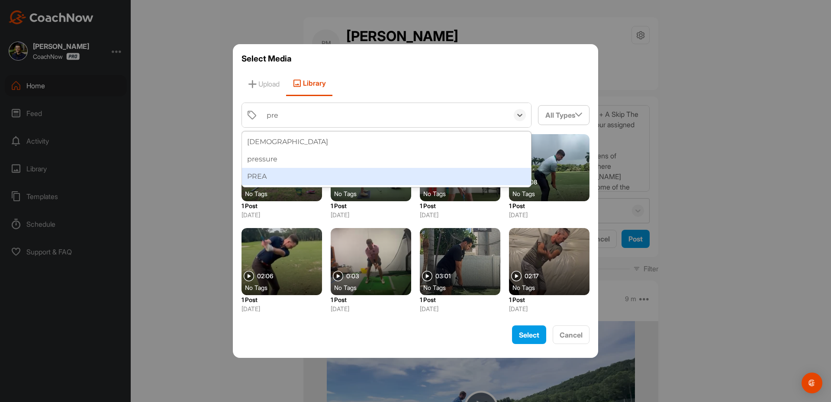
click at [260, 173] on div "PREA" at bounding box center [386, 176] width 289 height 17
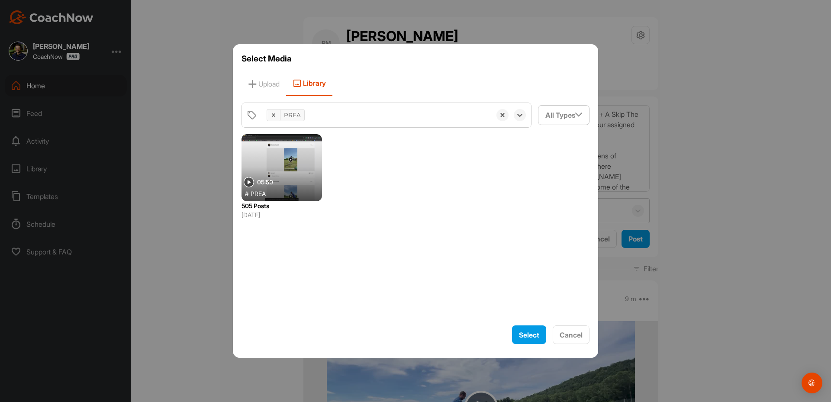
drag, startPoint x: 275, startPoint y: 162, endPoint x: 366, endPoint y: 196, distance: 97.1
click at [275, 162] on div at bounding box center [281, 167] width 80 height 67
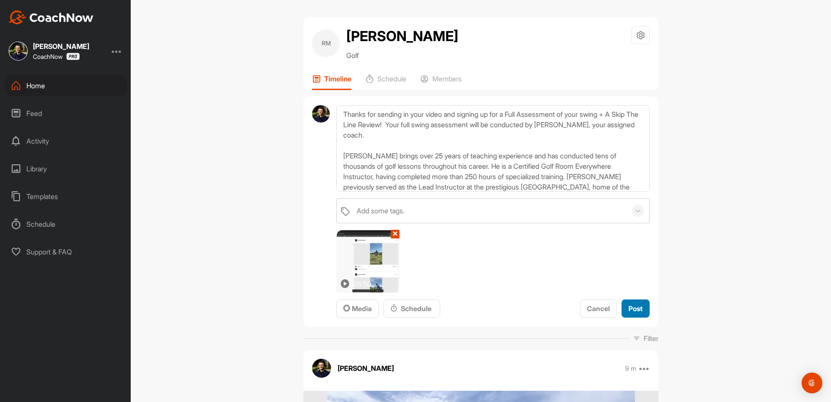
click at [636, 311] on span "Post" at bounding box center [635, 308] width 14 height 9
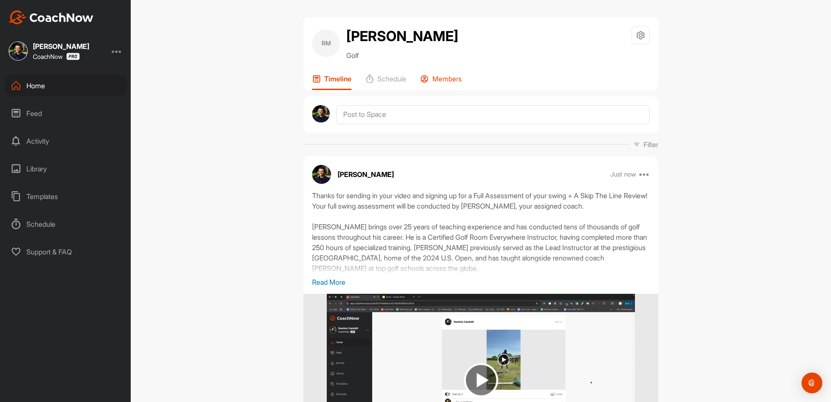
click at [439, 75] on p "Members" at bounding box center [446, 78] width 29 height 9
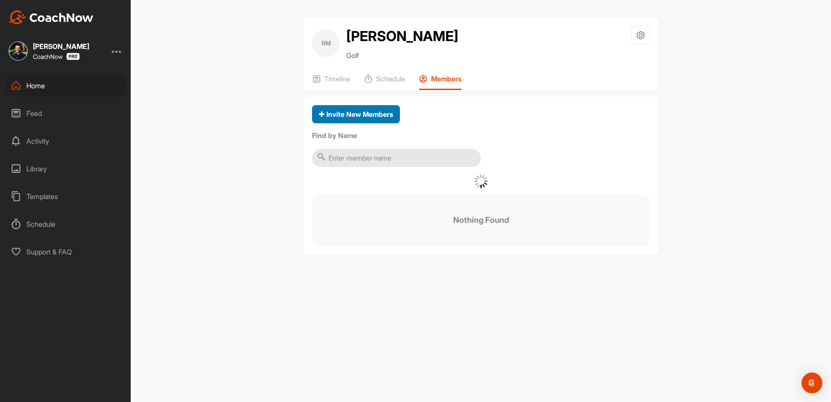
click at [347, 121] on button "Invite New Members" at bounding box center [356, 114] width 88 height 19
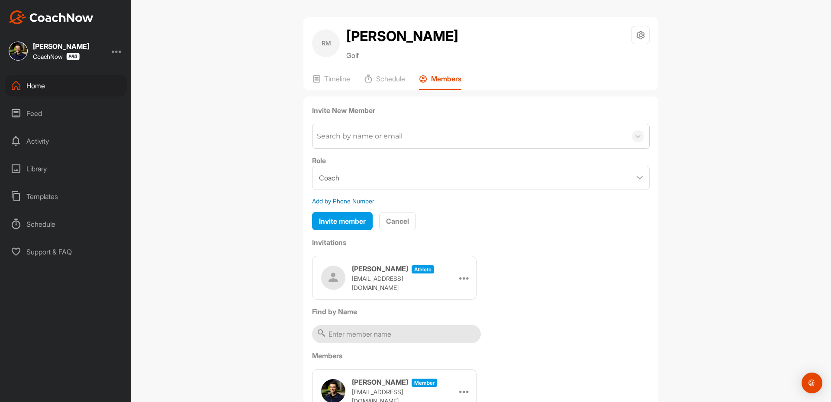
click at [352, 144] on div "Search by name or email" at bounding box center [469, 136] width 314 height 24
click at [351, 144] on div "Search by name or email" at bounding box center [469, 136] width 314 height 24
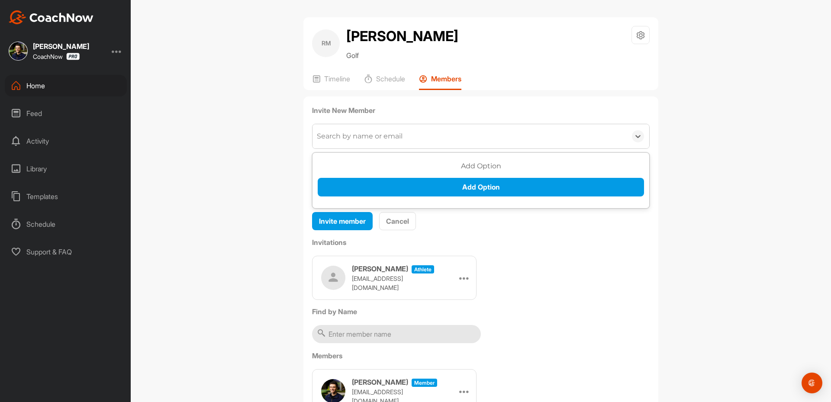
click at [351, 144] on div "Search by name or email" at bounding box center [469, 136] width 314 height 24
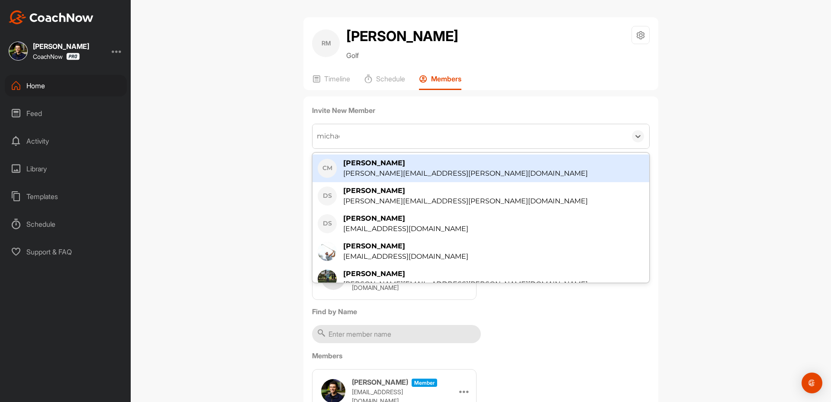
type input "[PERSON_NAME]"
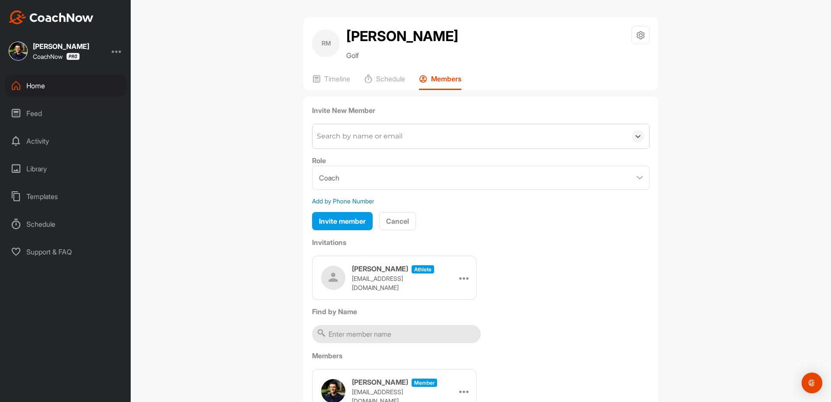
click at [361, 138] on div "Search by name or email" at bounding box center [469, 136] width 314 height 24
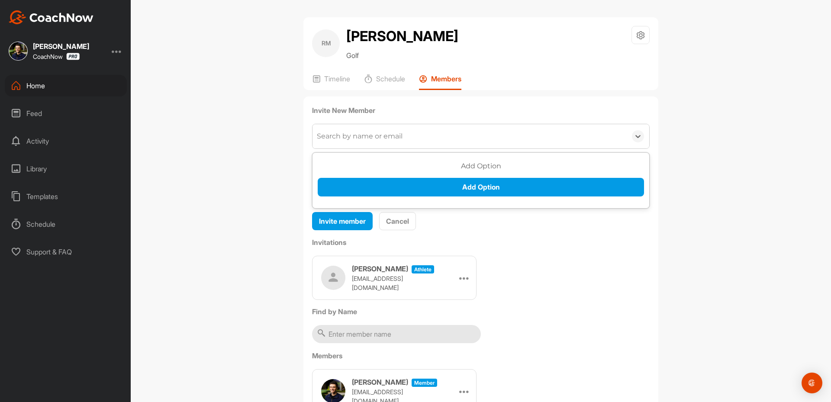
click at [344, 129] on div "Search by name or email" at bounding box center [469, 136] width 314 height 24
click at [343, 129] on div "Search by name or email" at bounding box center [469, 136] width 314 height 24
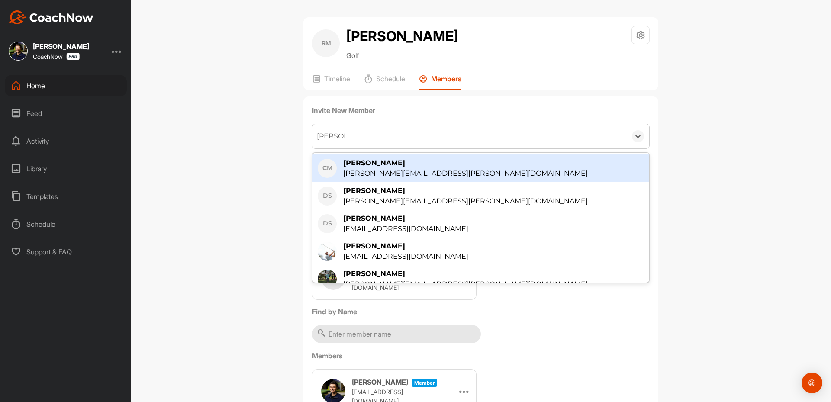
type input "[PERSON_NAME]"
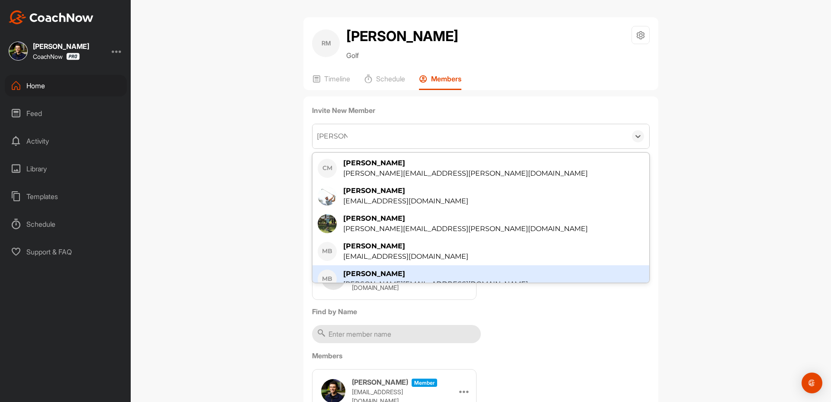
click at [368, 274] on div "[PERSON_NAME]" at bounding box center [435, 274] width 185 height 10
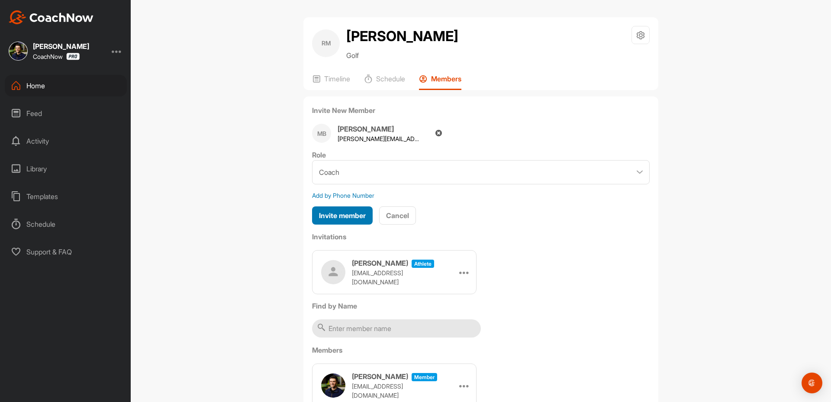
click at [332, 219] on span "Invite member" at bounding box center [342, 215] width 47 height 9
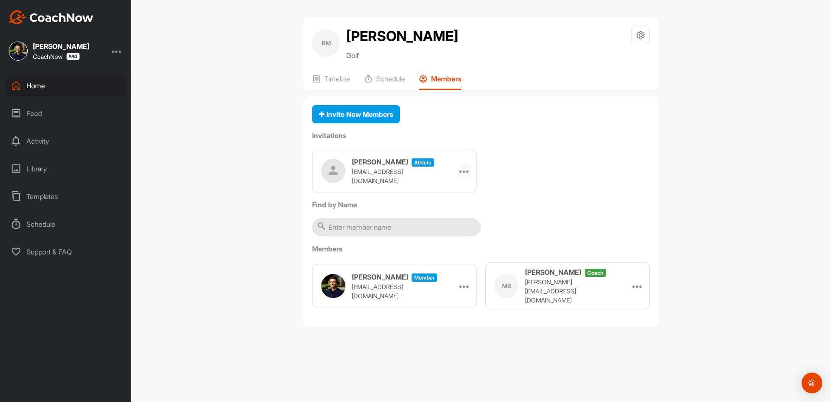
click at [462, 168] on icon at bounding box center [464, 171] width 10 height 10
click at [436, 254] on li "Copy Link" at bounding box center [447, 249] width 46 height 27
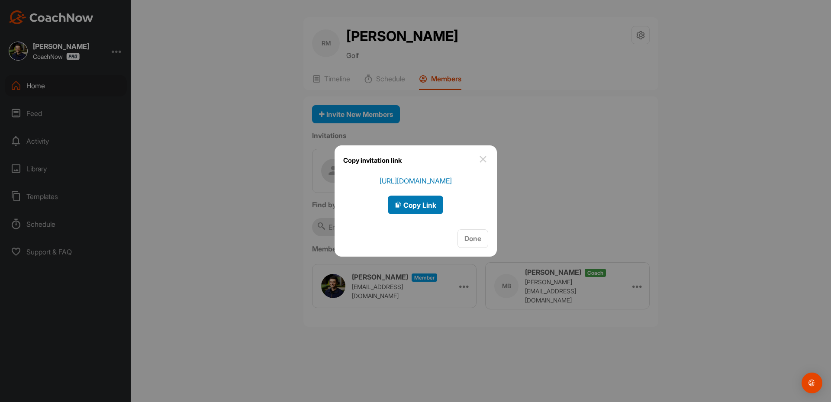
click at [414, 198] on button "Copy Link" at bounding box center [415, 205] width 55 height 19
